Goal: Navigation & Orientation: Understand site structure

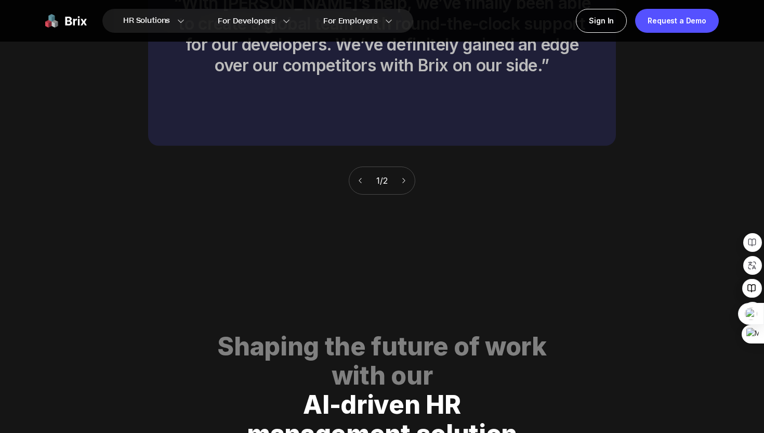
scroll to position [5313, 0]
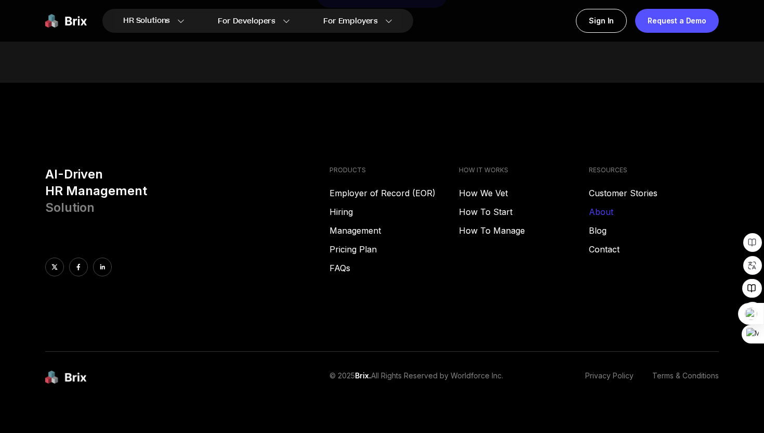
click at [608, 205] on link "About" at bounding box center [654, 211] width 130 height 12
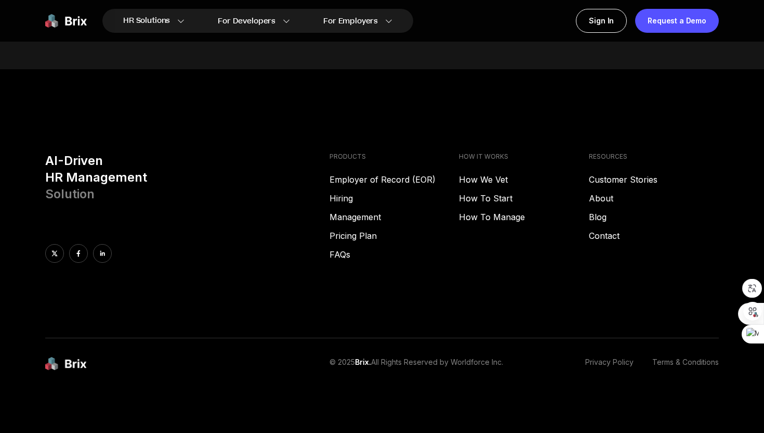
scroll to position [1377, 0]
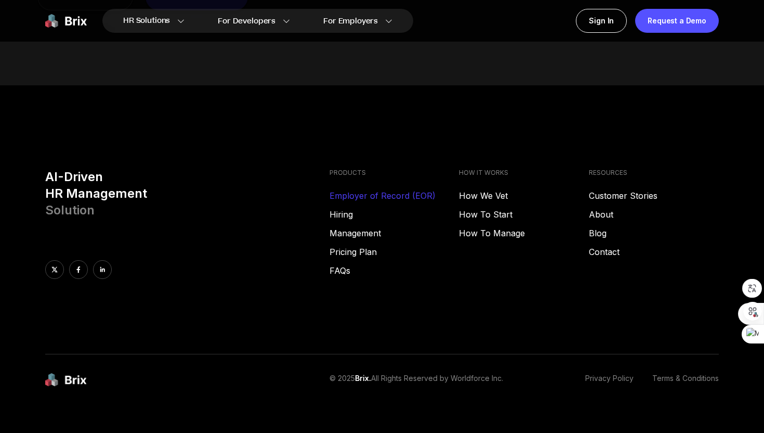
click at [413, 191] on link "Employer of Record (EOR)" at bounding box center [395, 195] width 130 height 12
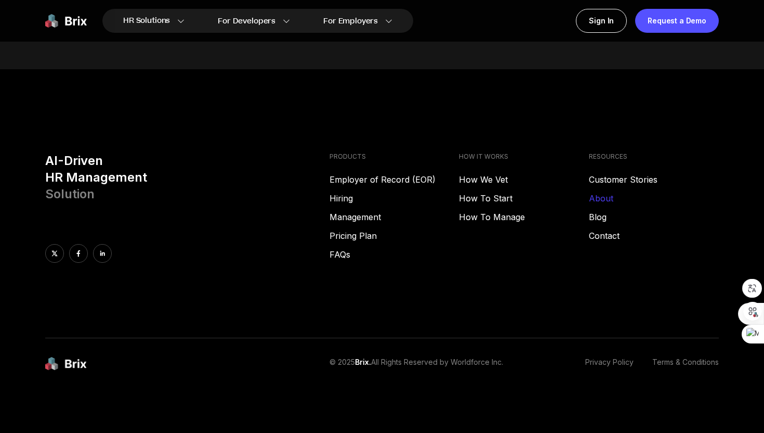
click at [614, 193] on link "About" at bounding box center [654, 198] width 130 height 12
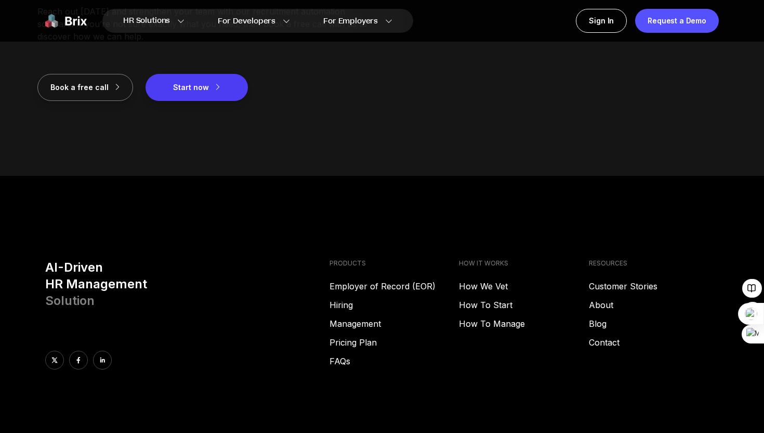
scroll to position [1394, 0]
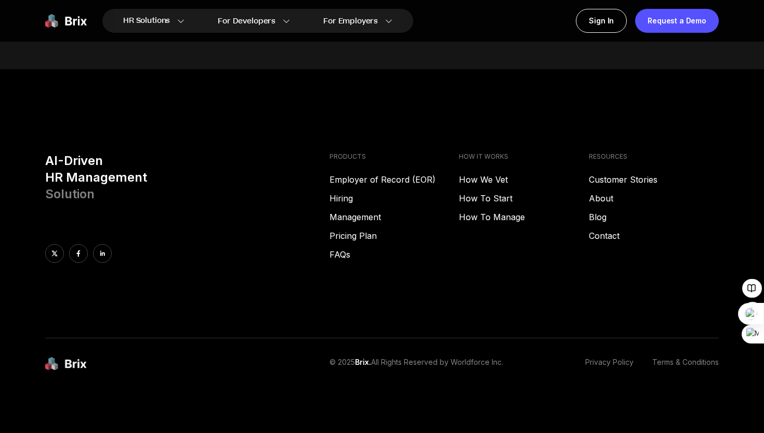
click at [79, 280] on div "AI-Driven HR Management Solution PRODUCTS Employer of Record (EOR) Hiring Manag…" at bounding box center [382, 245] width 749 height 186
click at [106, 250] on link at bounding box center [102, 253] width 19 height 19
click at [605, 217] on link "Blog" at bounding box center [654, 217] width 130 height 12
